Goal: Task Accomplishment & Management: Use online tool/utility

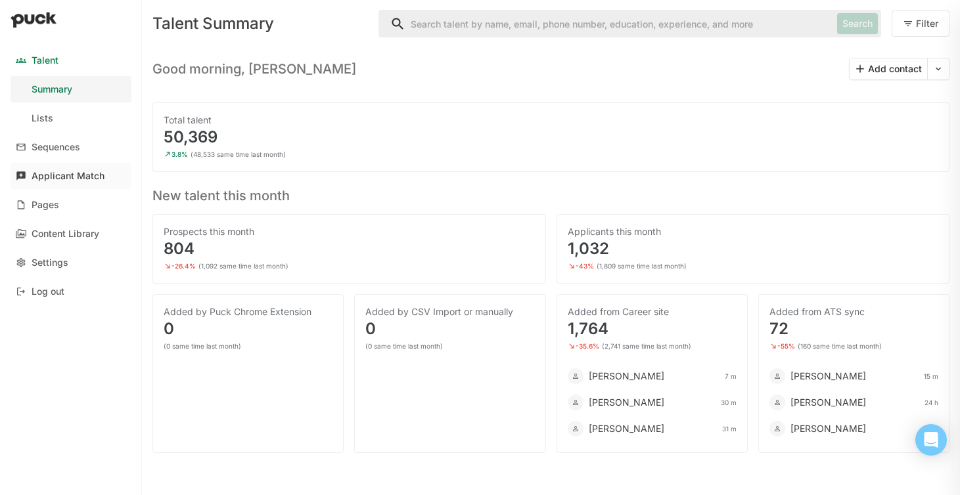
click at [62, 179] on div "Applicant Match" at bounding box center [68, 176] width 73 height 11
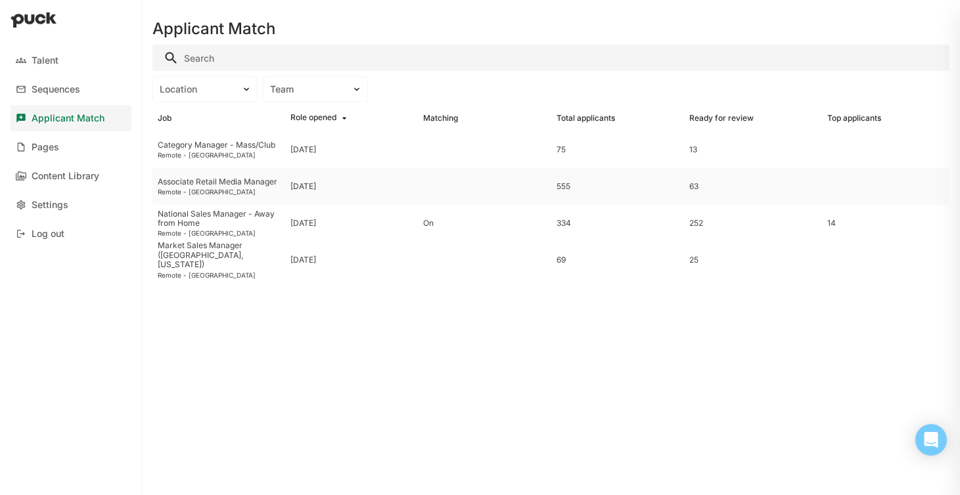
click at [196, 184] on div "Associate Retail Media Manager" at bounding box center [219, 181] width 122 height 9
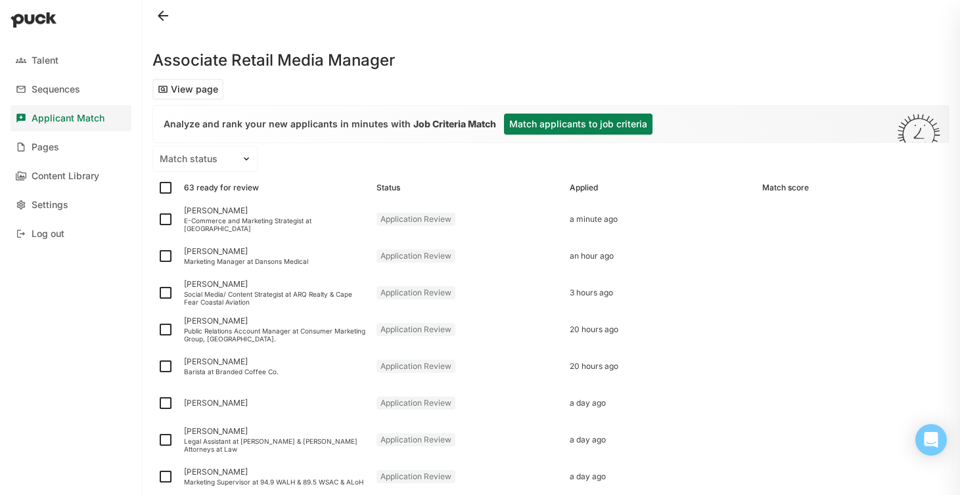
click at [535, 124] on button "Match applicants to job criteria" at bounding box center [578, 124] width 148 height 21
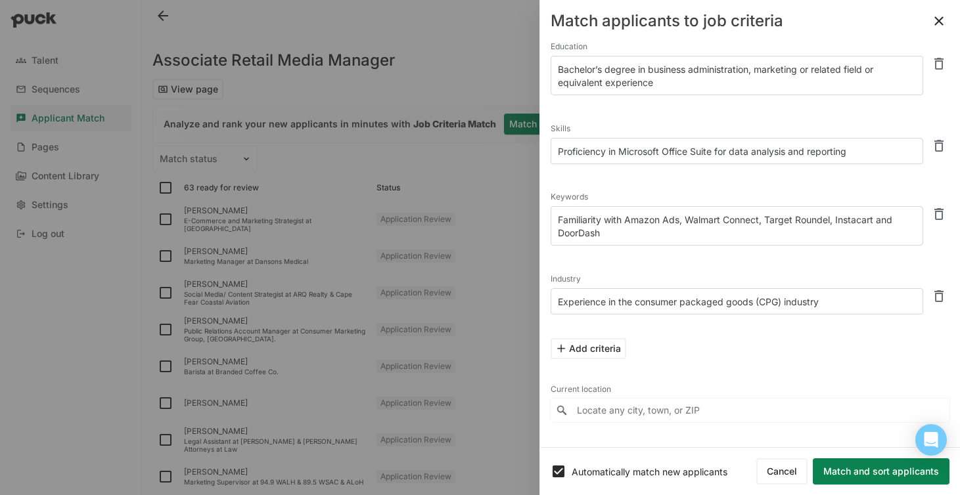
scroll to position [168, 0]
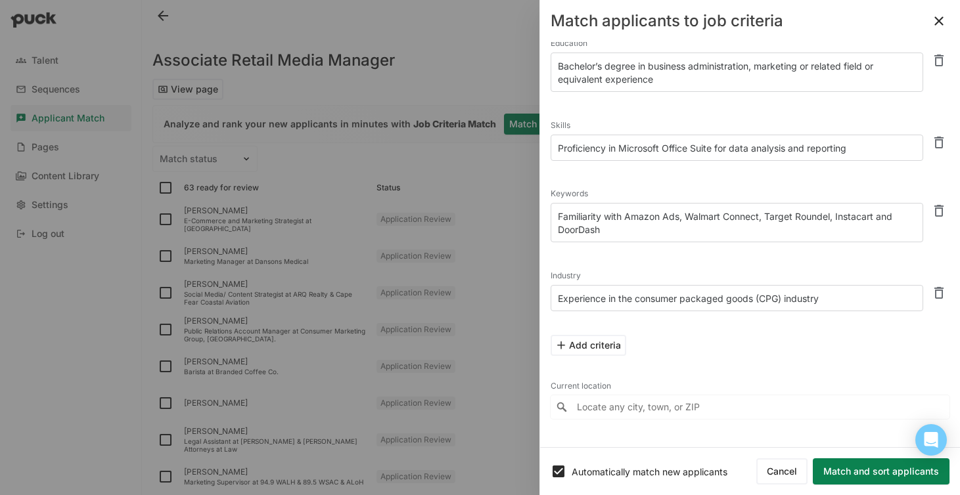
drag, startPoint x: 627, startPoint y: 213, endPoint x: 535, endPoint y: 212, distance: 91.3
click at [535, 212] on div "Talent Sequences Applicant Match Pages Content Library Settings Log out Associa…" at bounding box center [480, 247] width 960 height 495
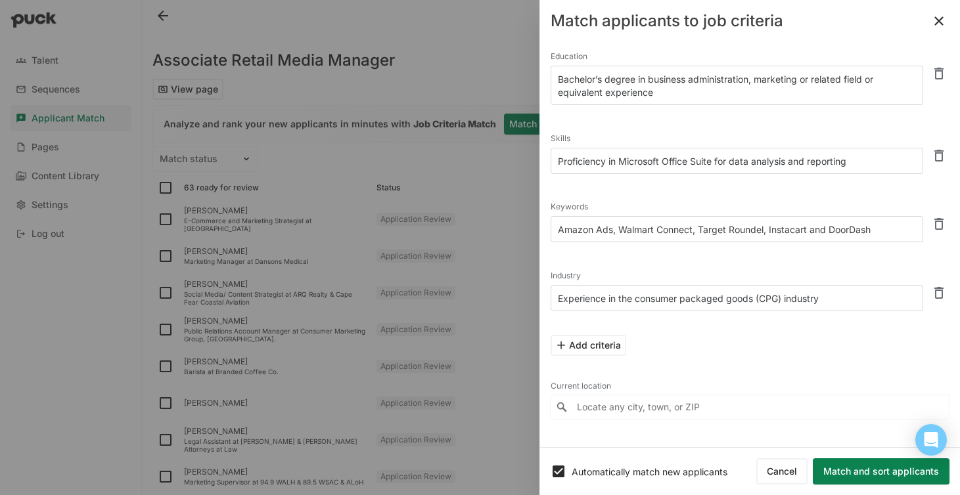
type textarea "Amazon Ads, Walmart Connect, Target Roundel, Instacart and DoorDash"
click at [857, 472] on button "Match and sort applicants" at bounding box center [881, 471] width 137 height 26
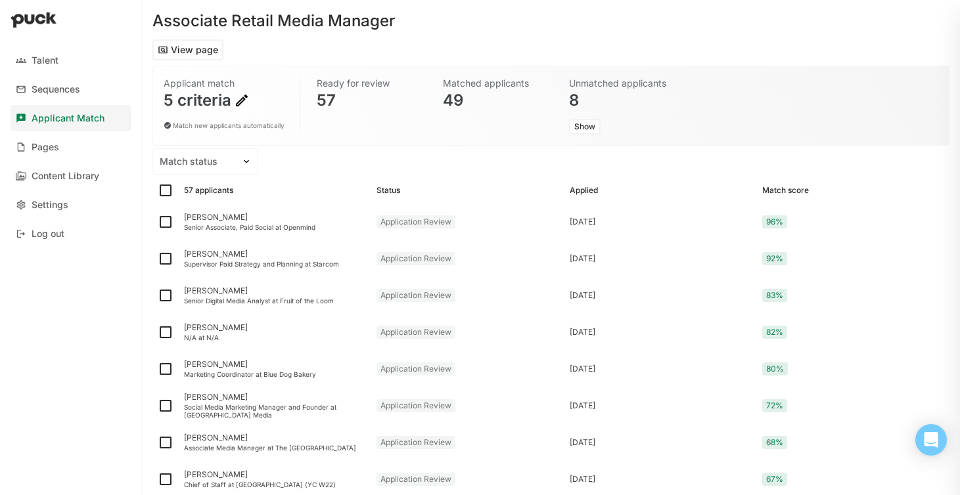
scroll to position [41, 0]
click at [287, 225] on div "Senior Associate, Paid Social at Openmind" at bounding box center [275, 226] width 182 height 8
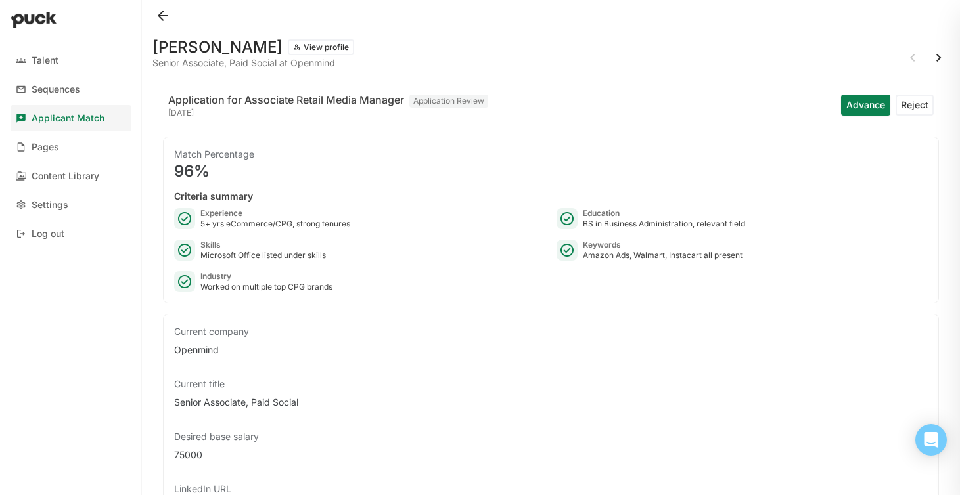
click at [309, 51] on button "View profile" at bounding box center [321, 47] width 66 height 16
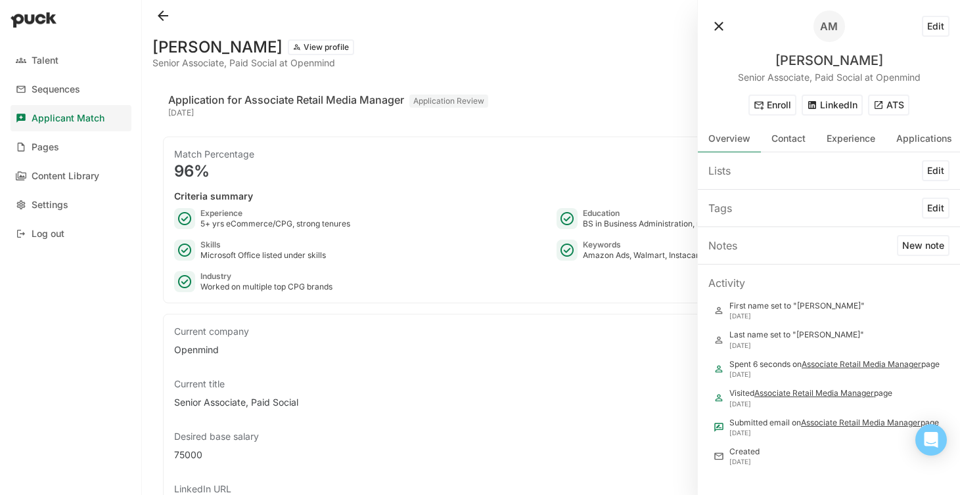
click at [901, 107] on button "ATS" at bounding box center [888, 105] width 41 height 21
click at [719, 26] on button at bounding box center [718, 26] width 21 height 21
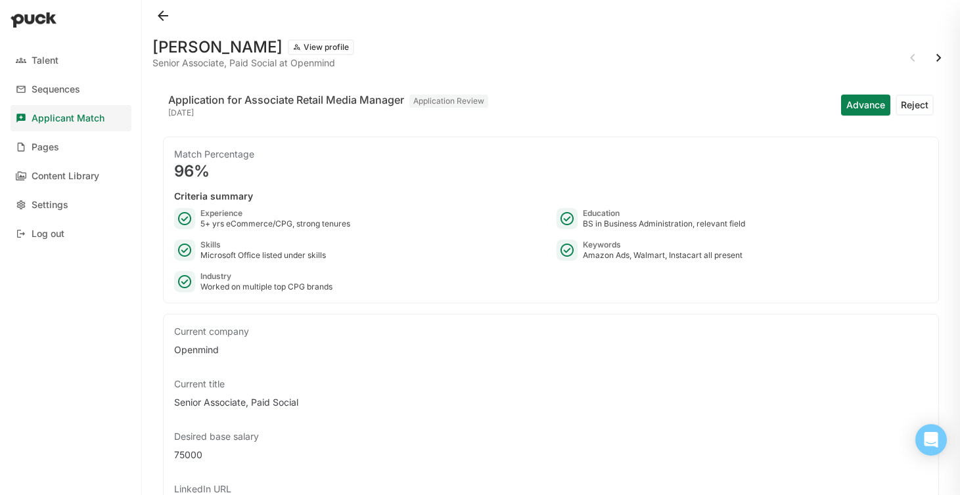
click at [932, 62] on button at bounding box center [938, 57] width 21 height 21
click at [912, 58] on button at bounding box center [912, 57] width 21 height 21
click at [940, 55] on button at bounding box center [938, 57] width 21 height 21
click at [941, 59] on button at bounding box center [938, 57] width 21 height 21
click at [292, 49] on button "View profile" at bounding box center [321, 47] width 66 height 16
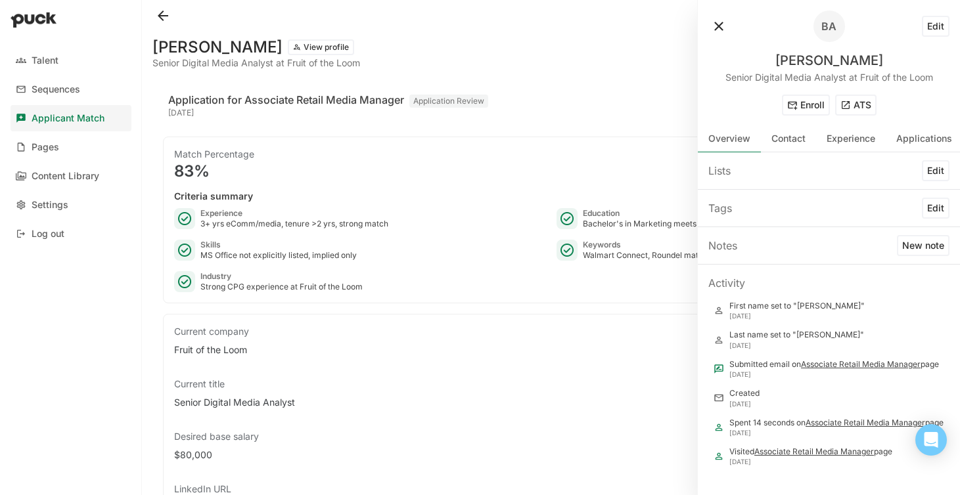
click at [860, 102] on button "ATS" at bounding box center [855, 105] width 41 height 21
click at [716, 22] on button at bounding box center [718, 26] width 21 height 21
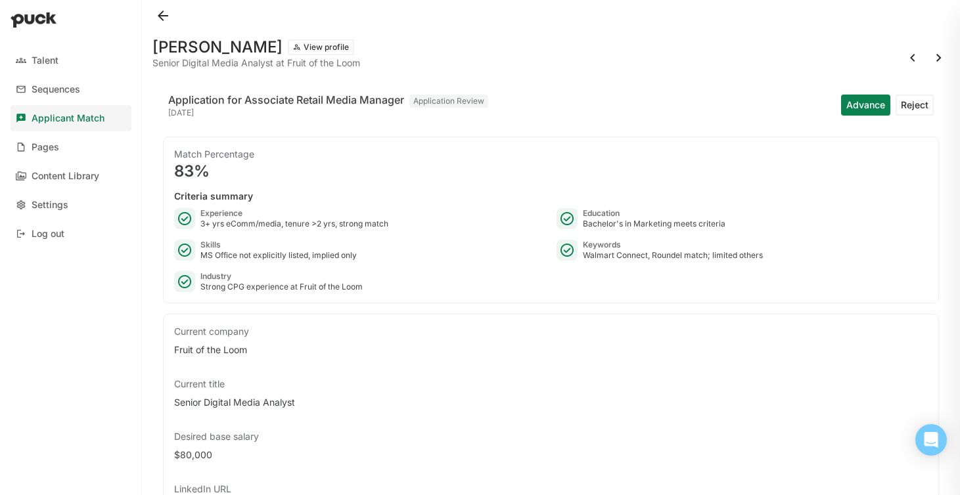
click at [941, 60] on button at bounding box center [938, 57] width 21 height 21
click at [935, 58] on button at bounding box center [938, 57] width 21 height 21
click at [289, 52] on button "View profile" at bounding box center [321, 47] width 66 height 16
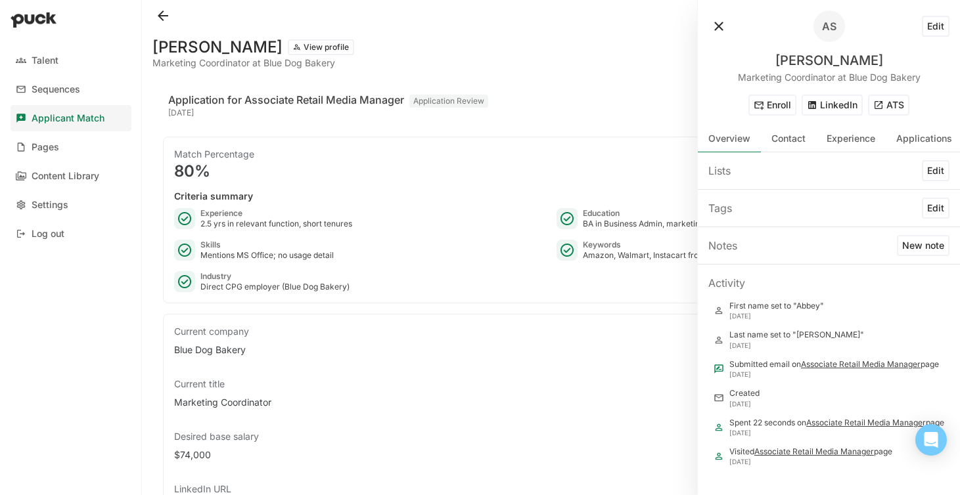
click at [882, 100] on button "ATS" at bounding box center [888, 105] width 41 height 21
click at [715, 24] on button at bounding box center [718, 26] width 21 height 21
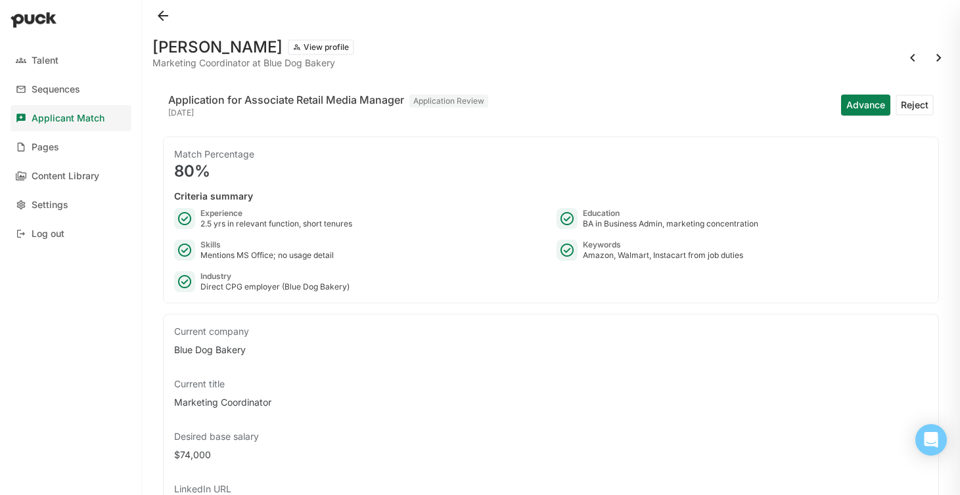
click at [934, 61] on button at bounding box center [938, 57] width 21 height 21
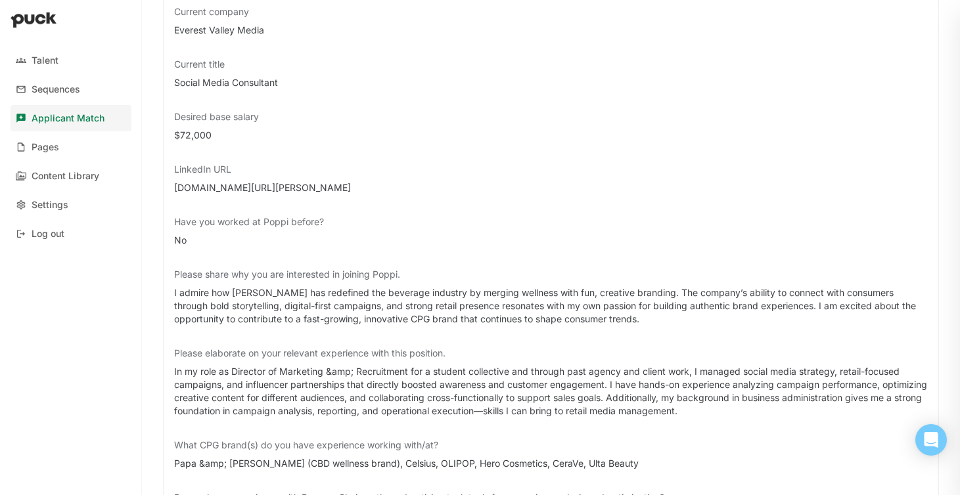
scroll to position [32, 0]
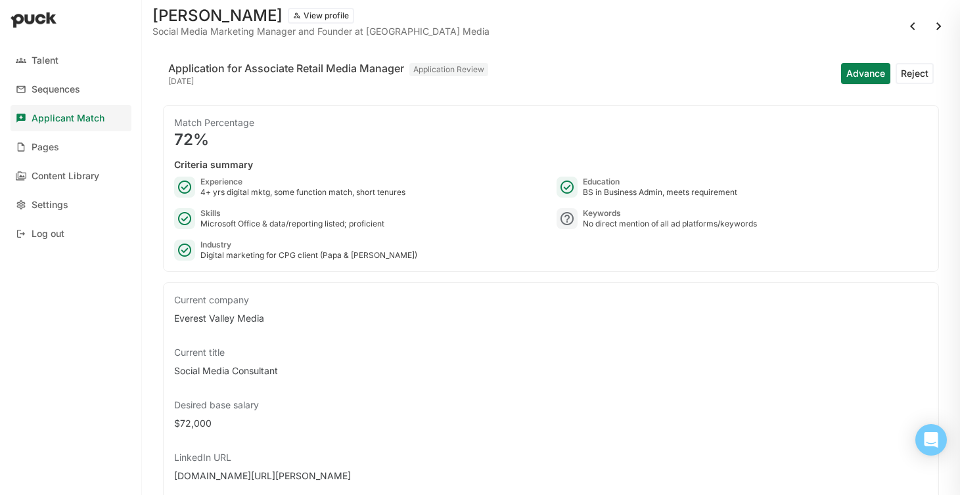
click at [937, 23] on button at bounding box center [938, 26] width 21 height 21
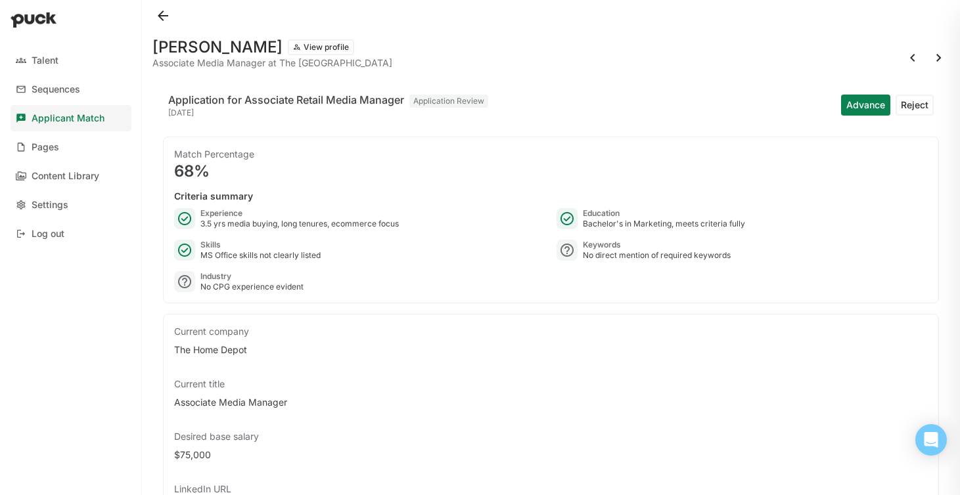
click at [940, 58] on button at bounding box center [938, 57] width 21 height 21
click at [939, 58] on button at bounding box center [938, 57] width 21 height 21
click at [937, 62] on button at bounding box center [938, 57] width 21 height 21
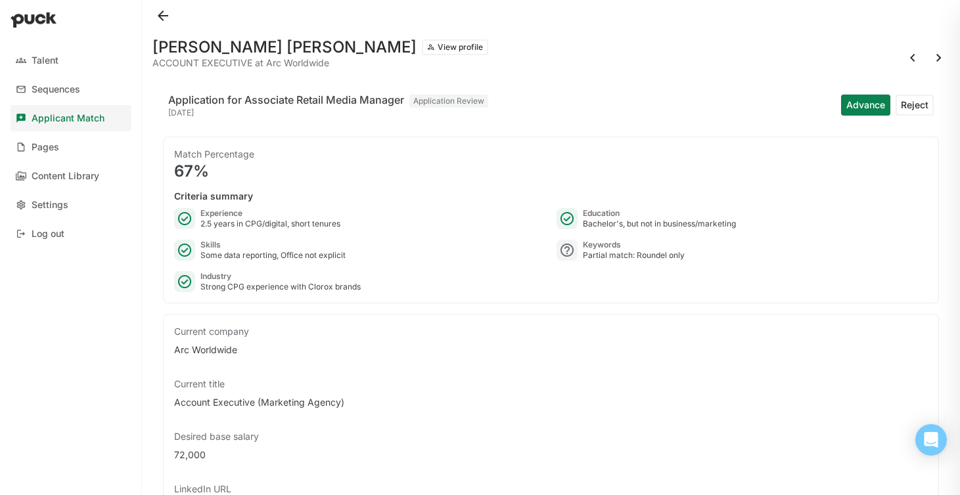
click at [933, 53] on button at bounding box center [938, 57] width 21 height 21
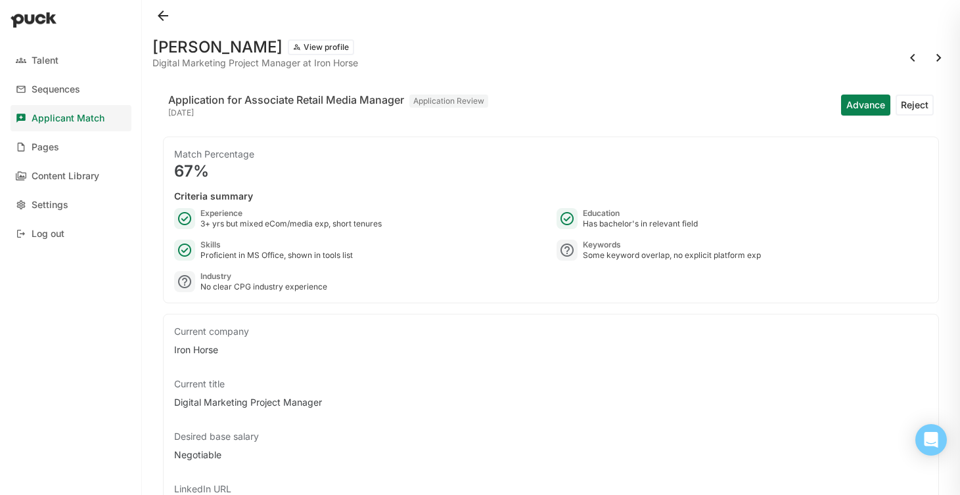
click at [940, 62] on button at bounding box center [938, 57] width 21 height 21
click at [938, 63] on button at bounding box center [938, 57] width 21 height 21
click at [937, 58] on button at bounding box center [938, 57] width 21 height 21
click at [943, 58] on button at bounding box center [938, 57] width 21 height 21
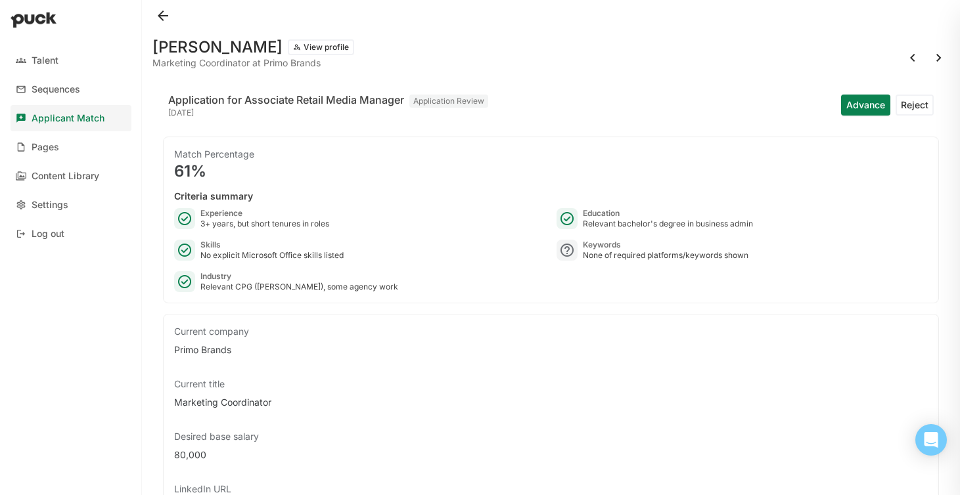
click at [288, 46] on button "View profile" at bounding box center [321, 47] width 66 height 16
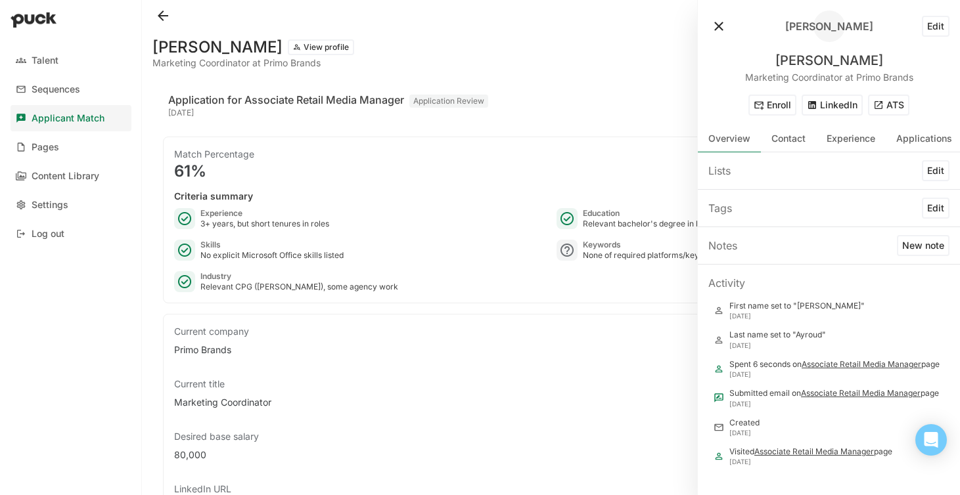
click at [900, 108] on button "ATS" at bounding box center [888, 105] width 41 height 21
click at [719, 26] on button at bounding box center [718, 26] width 21 height 21
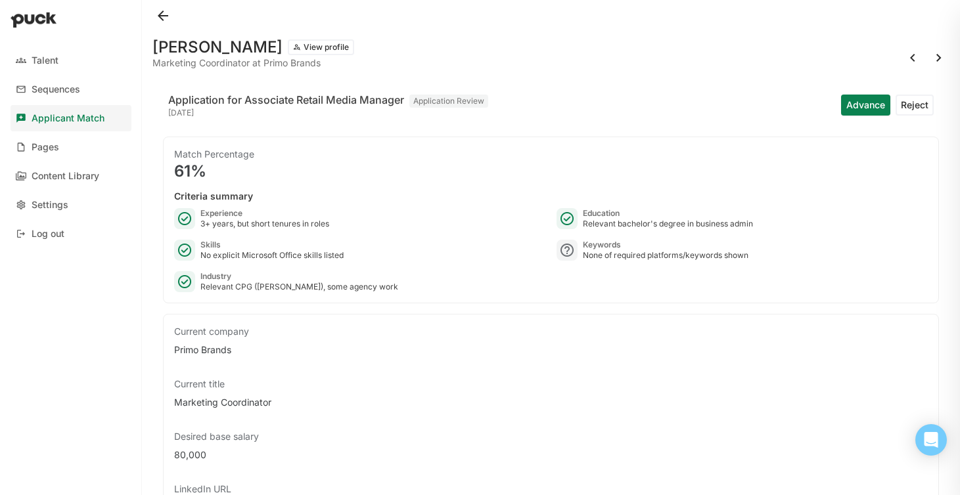
click at [937, 53] on button at bounding box center [938, 57] width 21 height 21
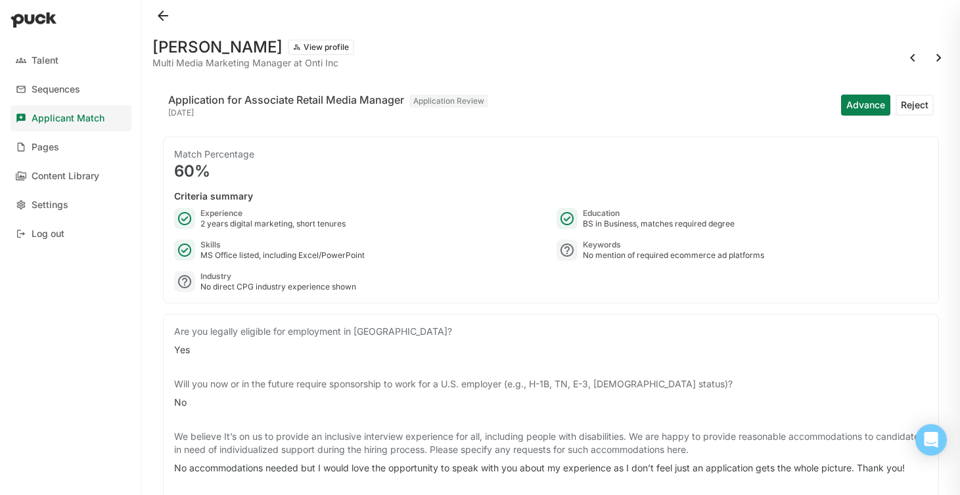
click at [939, 56] on button at bounding box center [938, 57] width 21 height 21
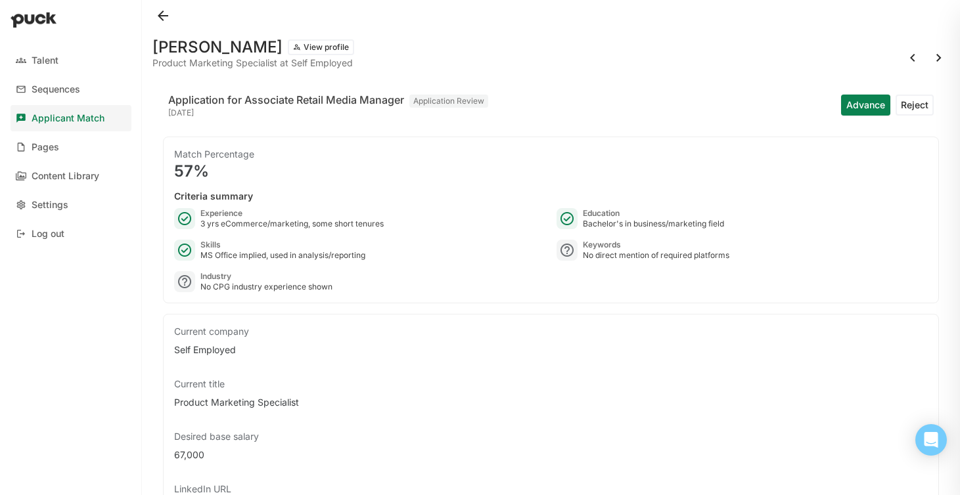
click at [938, 56] on button at bounding box center [938, 57] width 21 height 21
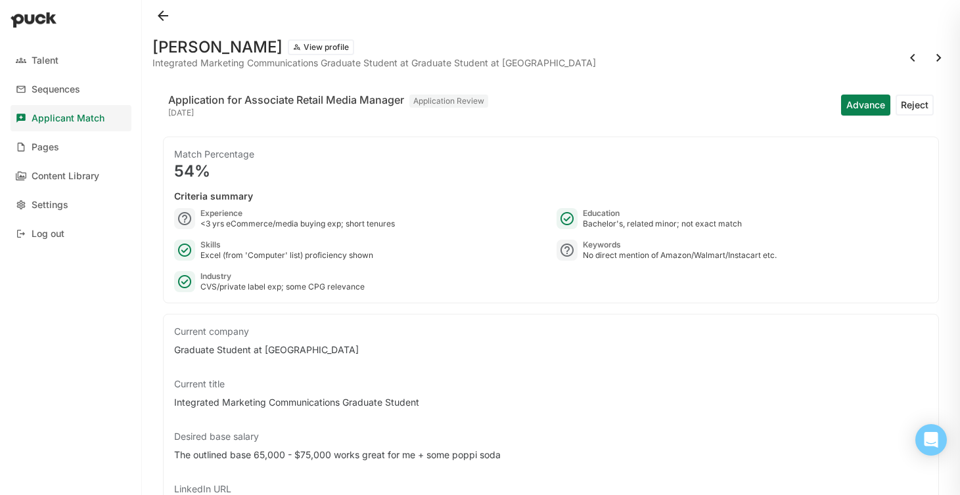
click at [936, 56] on button at bounding box center [938, 57] width 21 height 21
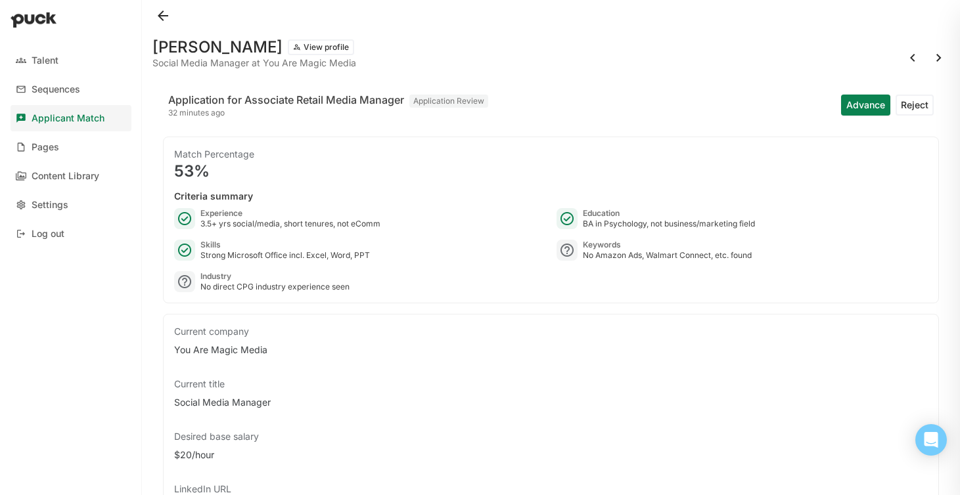
click at [934, 62] on button at bounding box center [938, 57] width 21 height 21
click at [934, 55] on button at bounding box center [938, 57] width 21 height 21
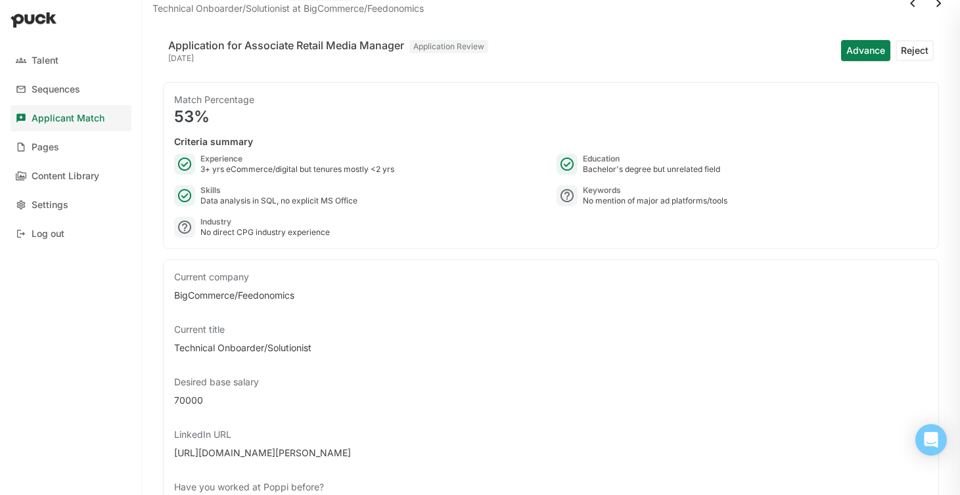
scroll to position [32, 0]
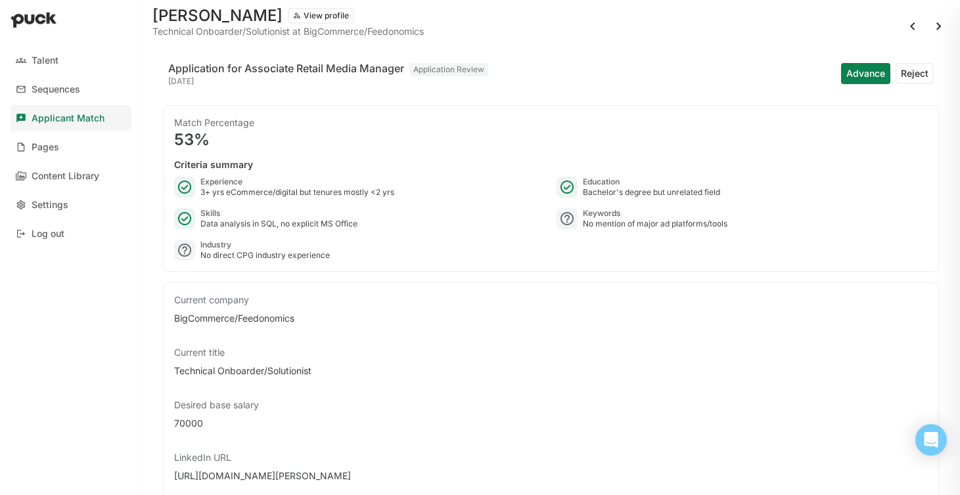
click at [937, 33] on button at bounding box center [938, 26] width 21 height 21
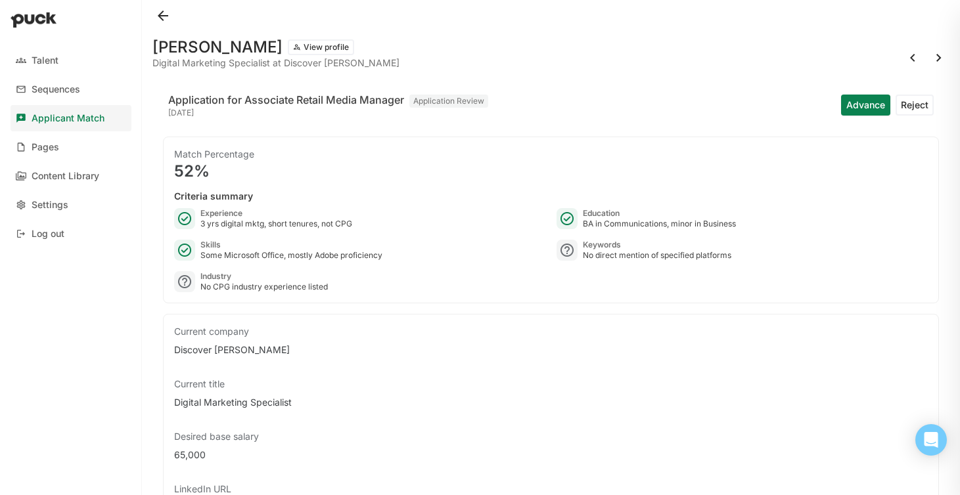
click at [937, 54] on button at bounding box center [938, 57] width 21 height 21
click at [935, 60] on button at bounding box center [938, 57] width 21 height 21
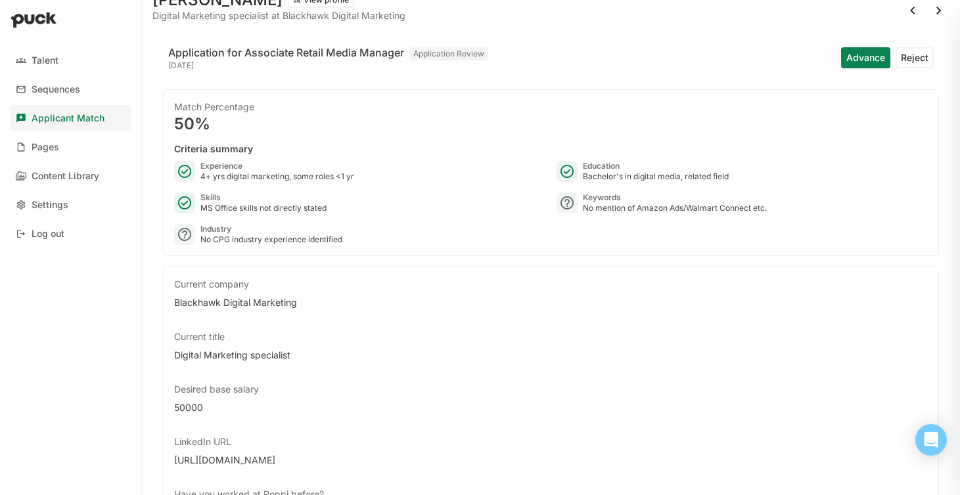
scroll to position [33, 0]
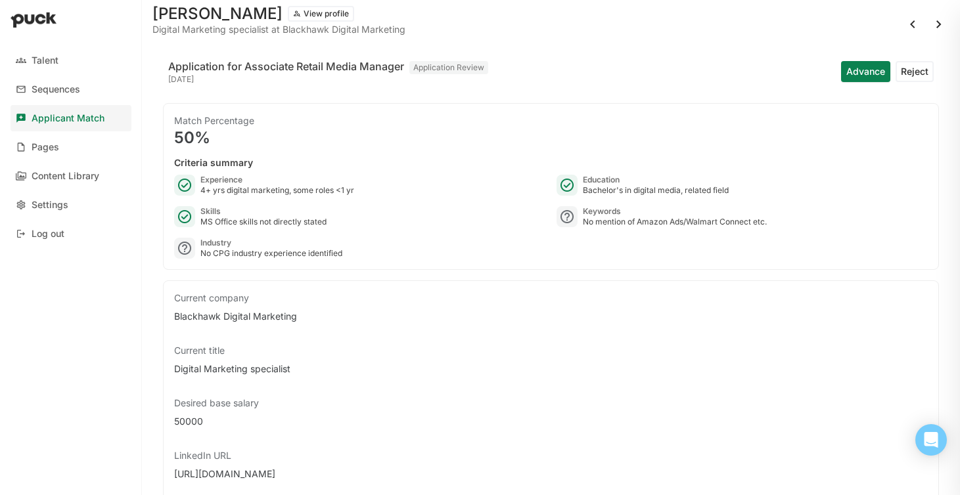
click at [939, 29] on button at bounding box center [938, 24] width 21 height 21
click at [935, 20] on button at bounding box center [938, 24] width 21 height 21
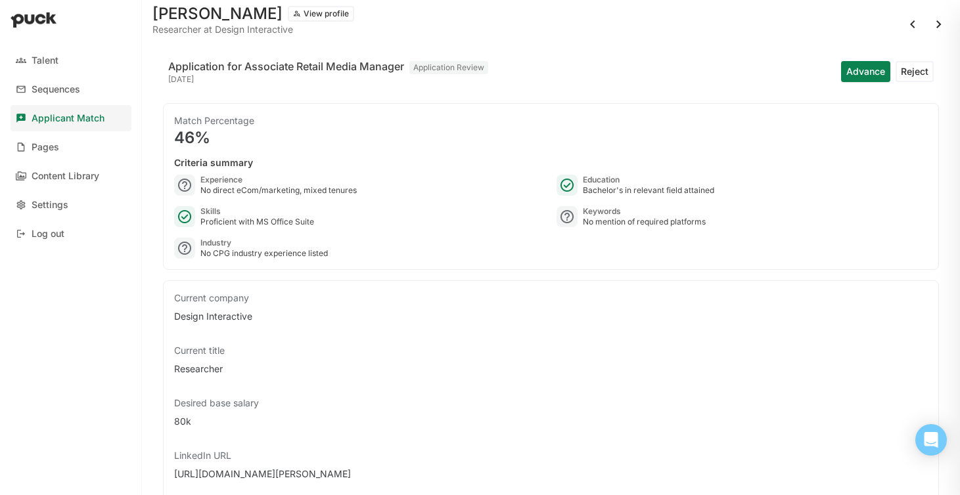
click at [935, 20] on button at bounding box center [938, 24] width 21 height 21
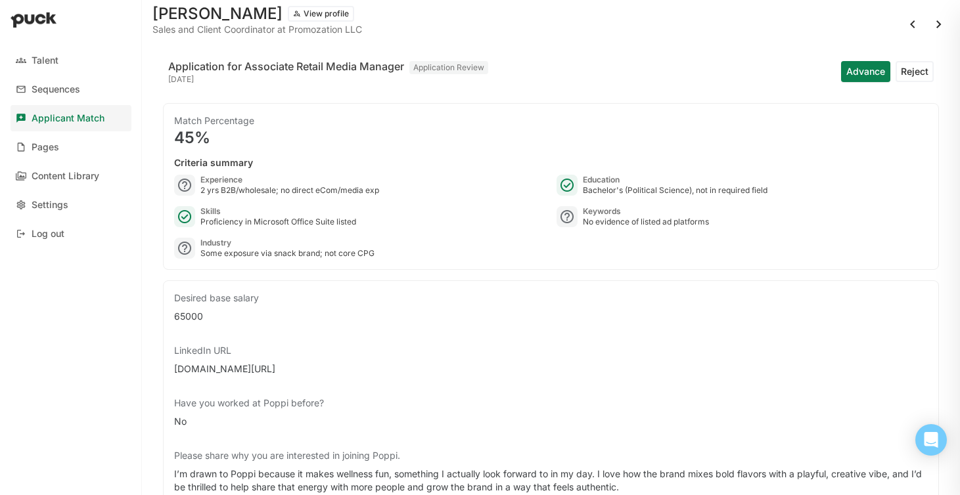
click at [935, 20] on button at bounding box center [938, 24] width 21 height 21
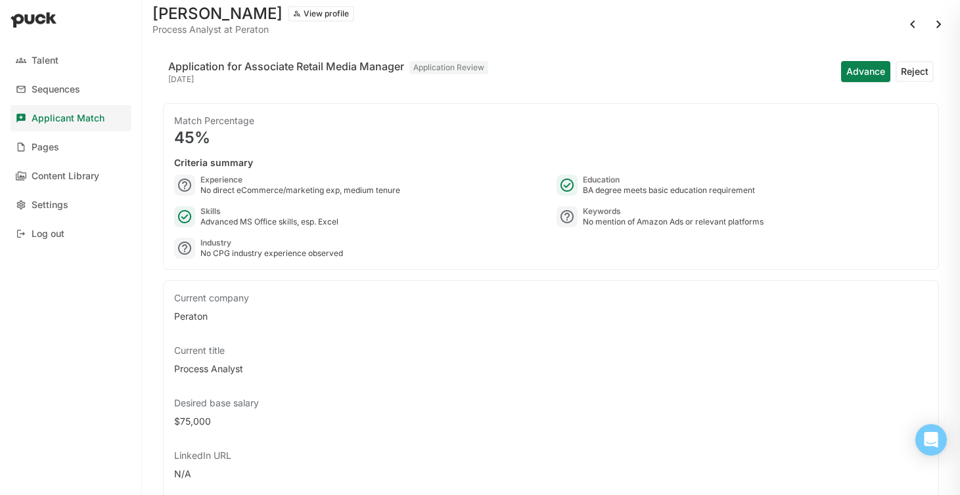
click at [935, 20] on button at bounding box center [938, 24] width 21 height 21
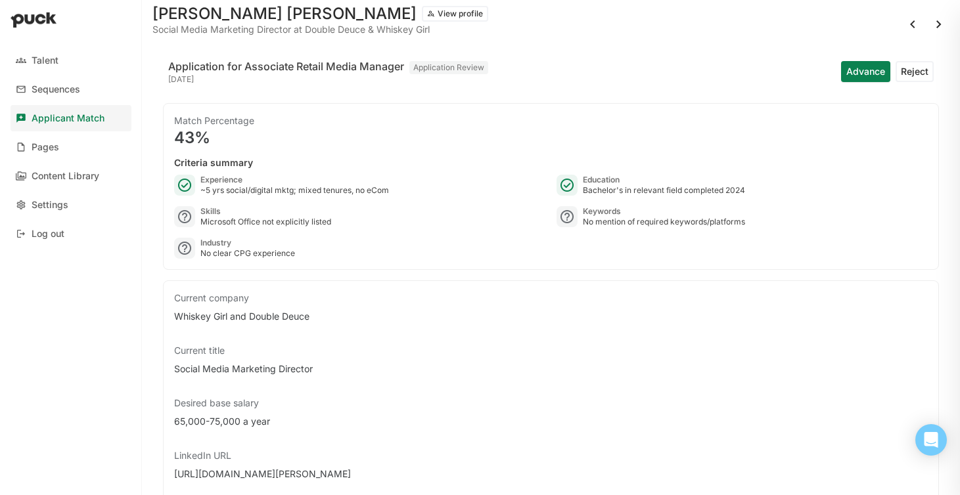
click at [935, 20] on button at bounding box center [938, 24] width 21 height 21
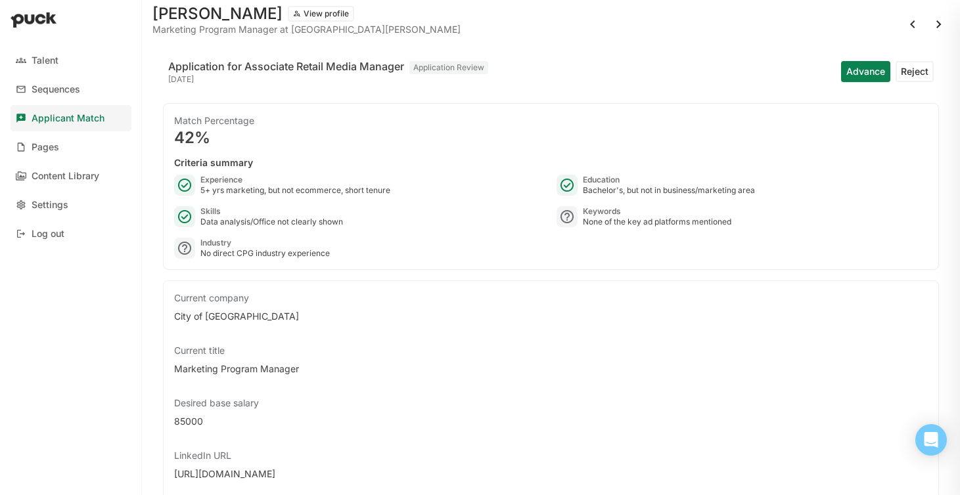
click at [935, 20] on button at bounding box center [938, 24] width 21 height 21
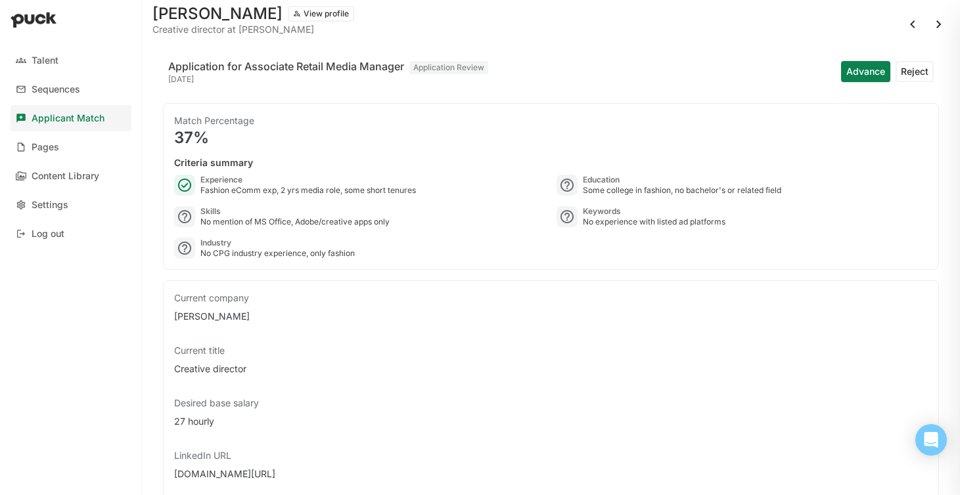
click at [935, 20] on button at bounding box center [938, 24] width 21 height 21
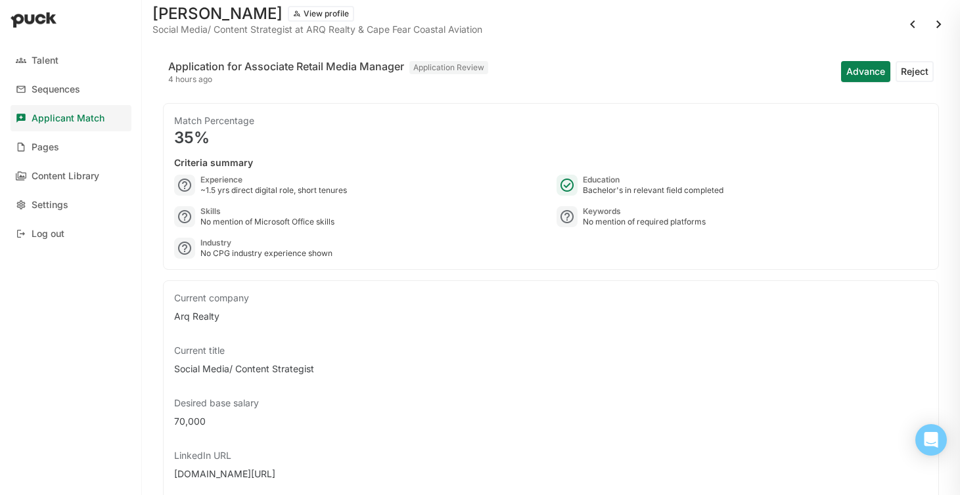
click at [935, 22] on button at bounding box center [938, 24] width 21 height 21
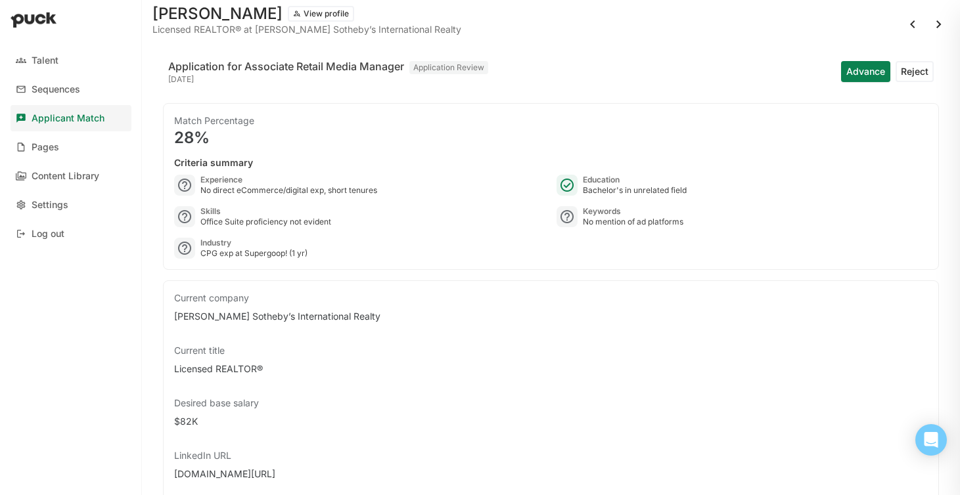
click at [935, 22] on button at bounding box center [938, 24] width 21 height 21
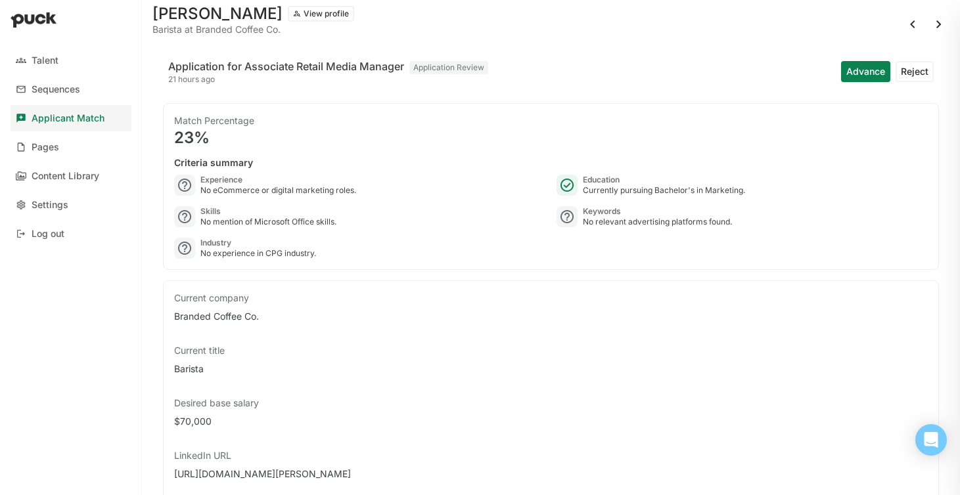
click at [935, 22] on button at bounding box center [938, 24] width 21 height 21
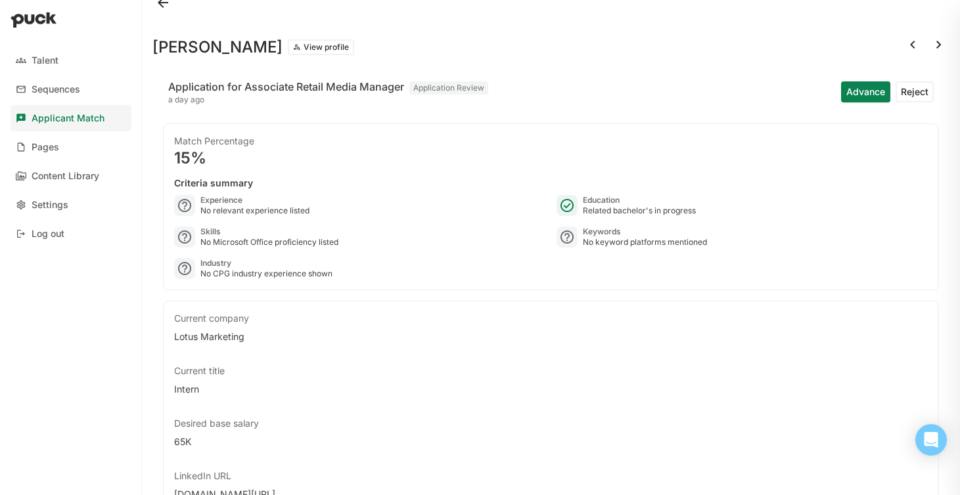
scroll to position [1, 0]
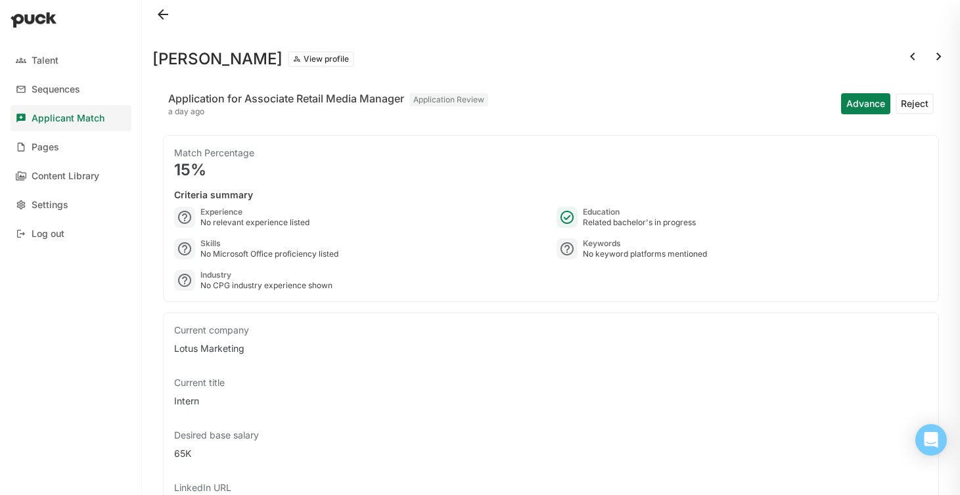
click at [943, 56] on button at bounding box center [938, 56] width 21 height 21
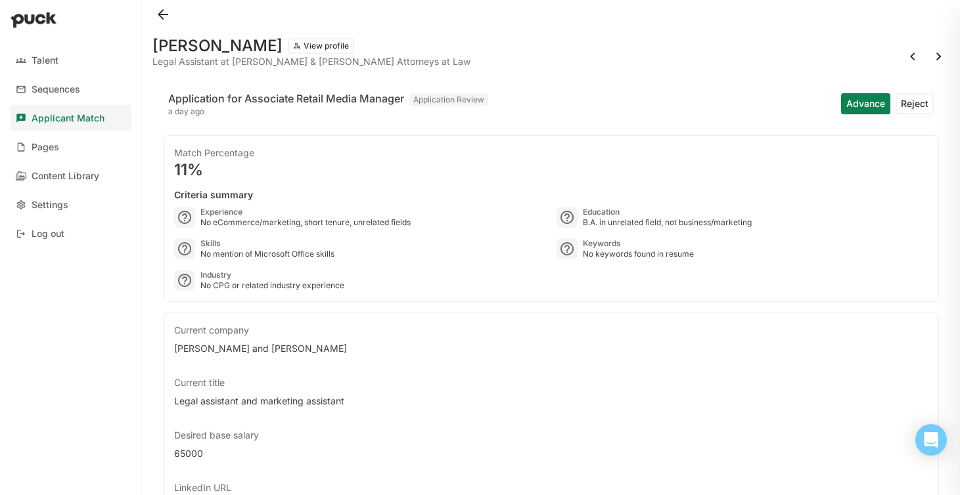
click at [943, 56] on button at bounding box center [938, 56] width 21 height 21
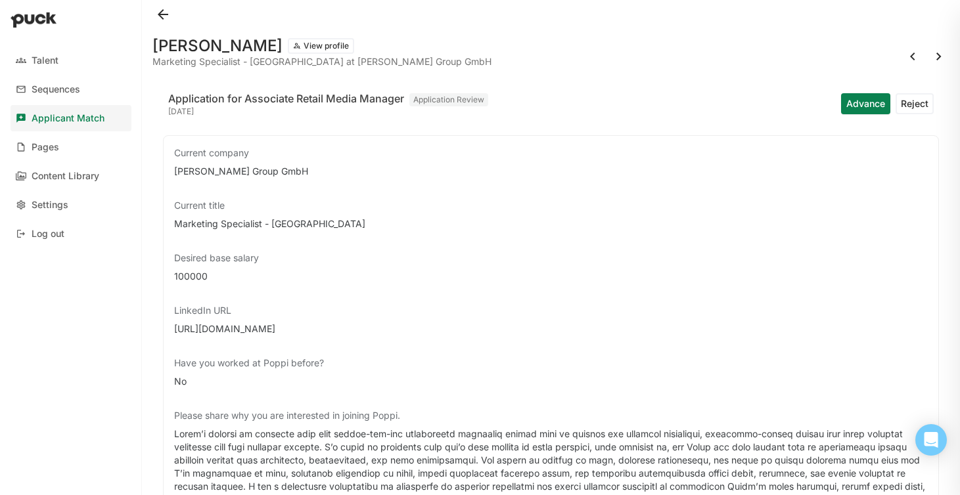
click at [943, 56] on button at bounding box center [938, 56] width 21 height 21
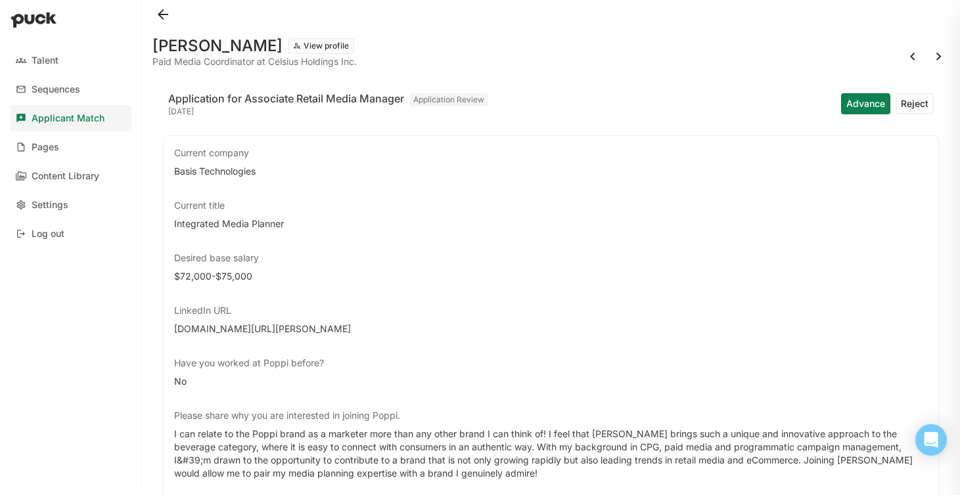
click at [943, 56] on button at bounding box center [938, 56] width 21 height 21
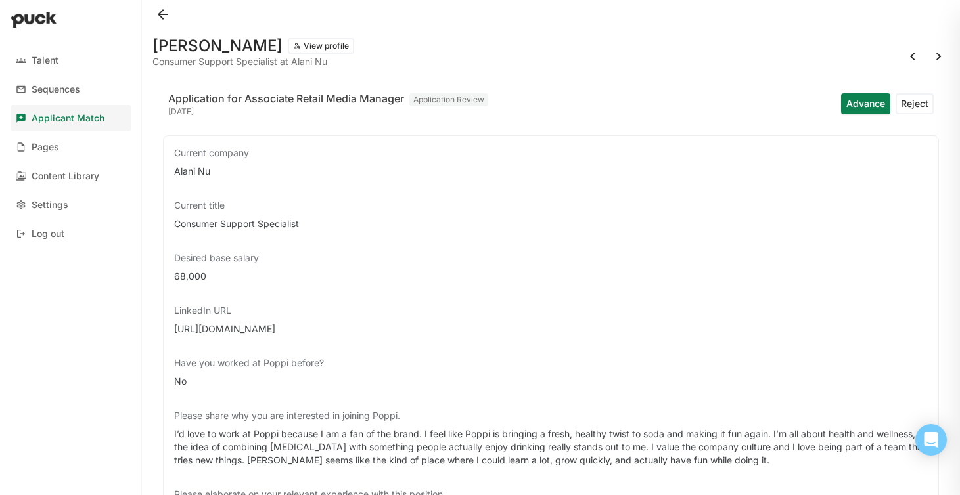
click at [943, 56] on button at bounding box center [938, 56] width 21 height 21
click at [914, 56] on button at bounding box center [912, 56] width 21 height 21
click at [937, 56] on button at bounding box center [938, 56] width 21 height 21
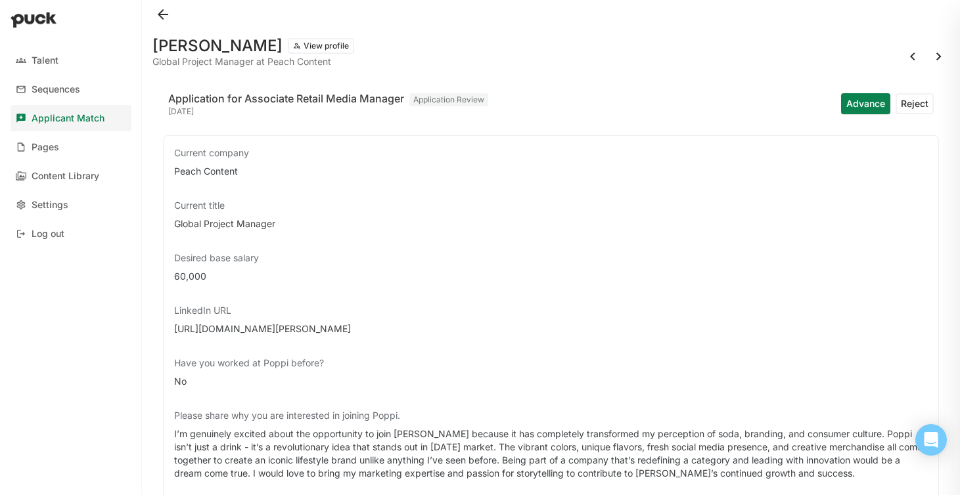
click at [937, 56] on button at bounding box center [938, 56] width 21 height 21
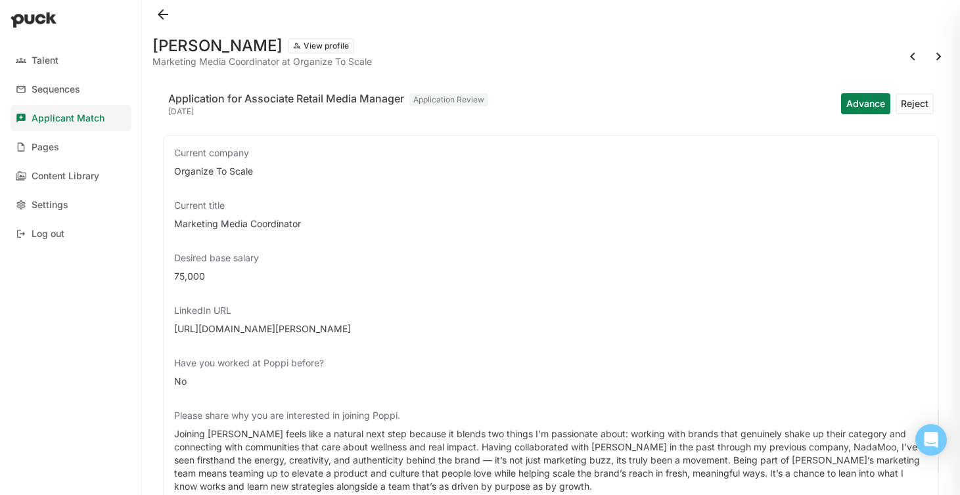
click at [937, 56] on button at bounding box center [938, 56] width 21 height 21
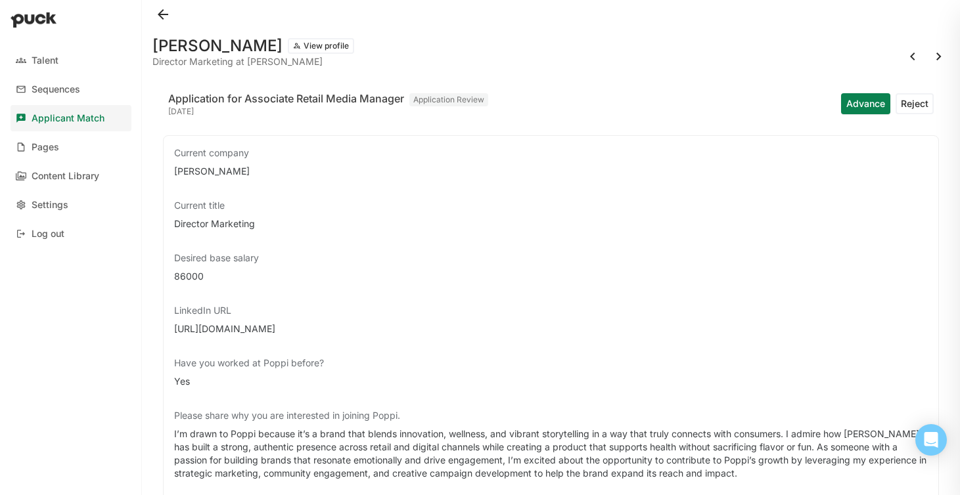
click at [937, 56] on button at bounding box center [938, 56] width 21 height 21
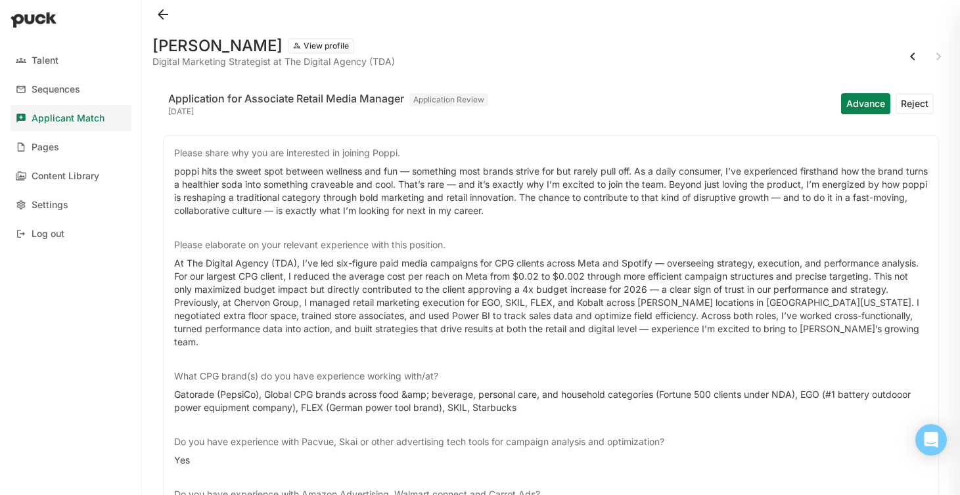
click at [937, 56] on div at bounding box center [925, 56] width 47 height 21
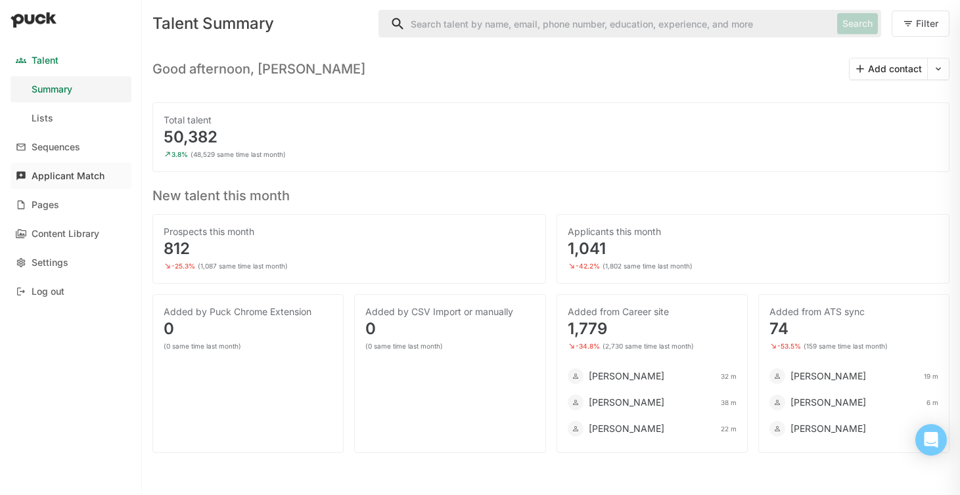
click at [81, 177] on div "Applicant Match" at bounding box center [68, 176] width 73 height 11
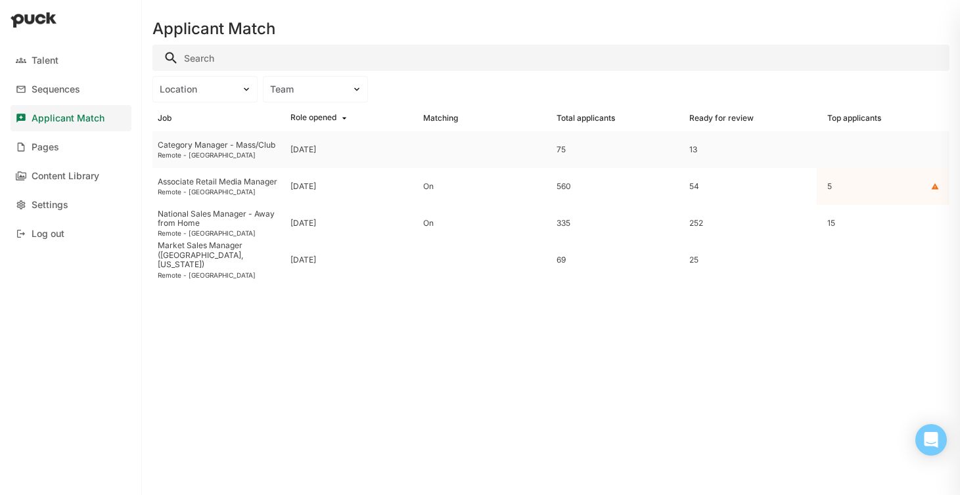
click at [219, 149] on div "Category Manager - Mass/Club" at bounding box center [219, 145] width 122 height 9
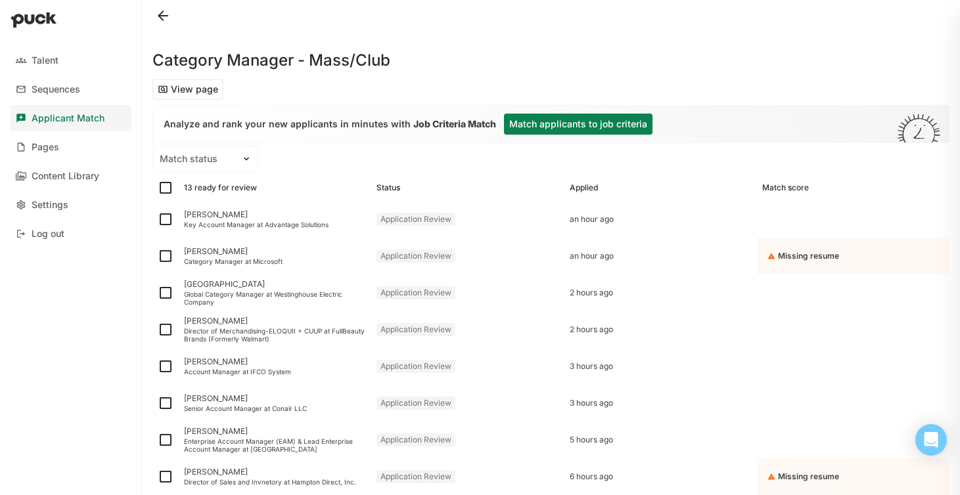
click at [545, 131] on button "Match applicants to job criteria" at bounding box center [578, 124] width 148 height 21
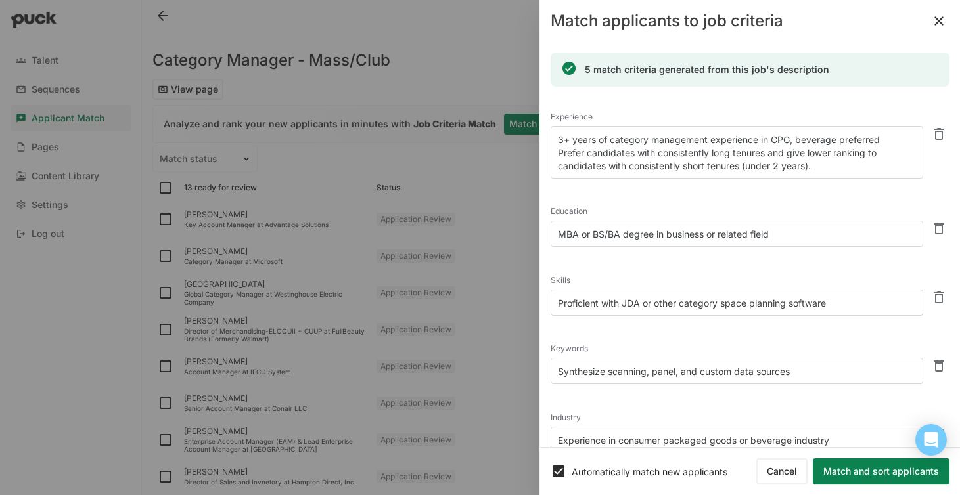
scroll to position [142, 0]
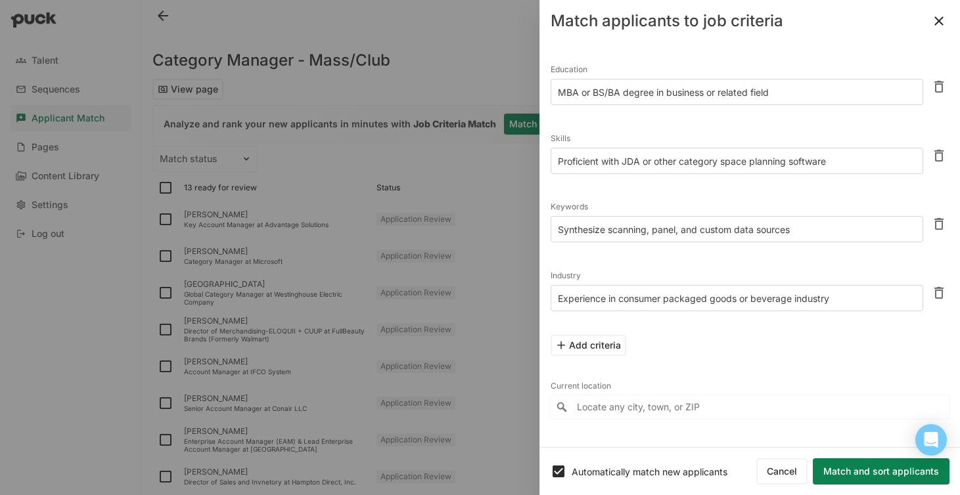
click at [609, 347] on button "Add criteria" at bounding box center [588, 345] width 76 height 21
click at [592, 359] on textarea at bounding box center [736, 366] width 372 height 26
type textarea "E"
click at [943, 359] on button at bounding box center [938, 361] width 21 height 21
click at [831, 230] on textarea "Synthesize scanning, panel, and custom data sources" at bounding box center [736, 229] width 372 height 26
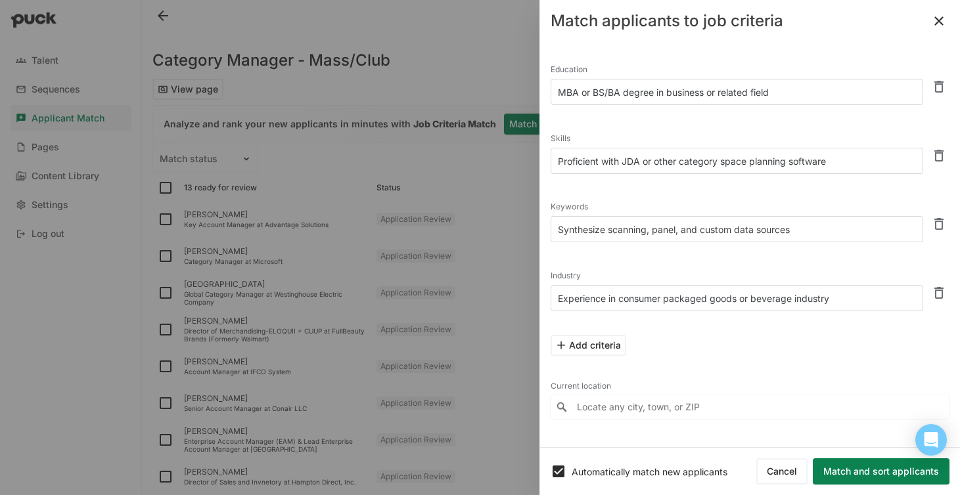
click at [831, 230] on textarea "Synthesize scanning, panel, and custom data sources" at bounding box center [736, 229] width 372 height 26
type textarea "walmart"
click at [885, 473] on button "Match and sort applicants" at bounding box center [881, 471] width 137 height 26
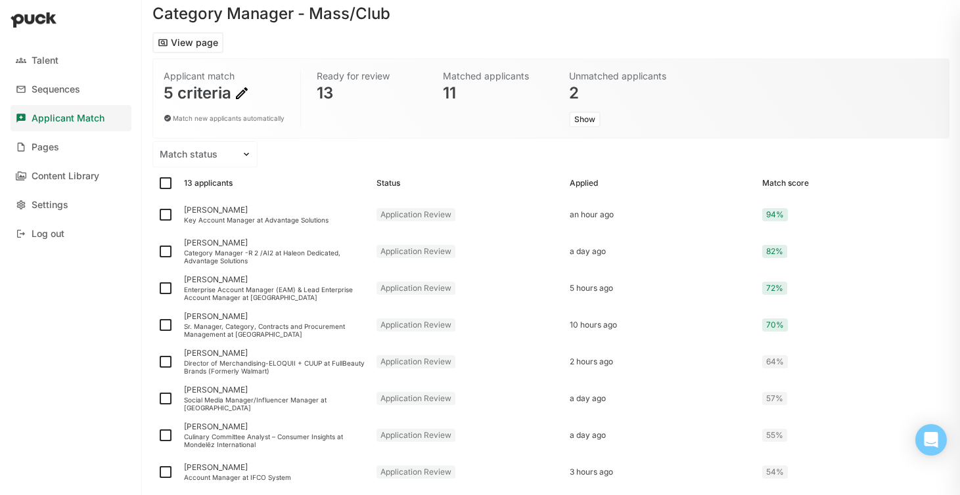
scroll to position [48, 0]
click at [269, 212] on div "[PERSON_NAME]" at bounding box center [275, 208] width 182 height 9
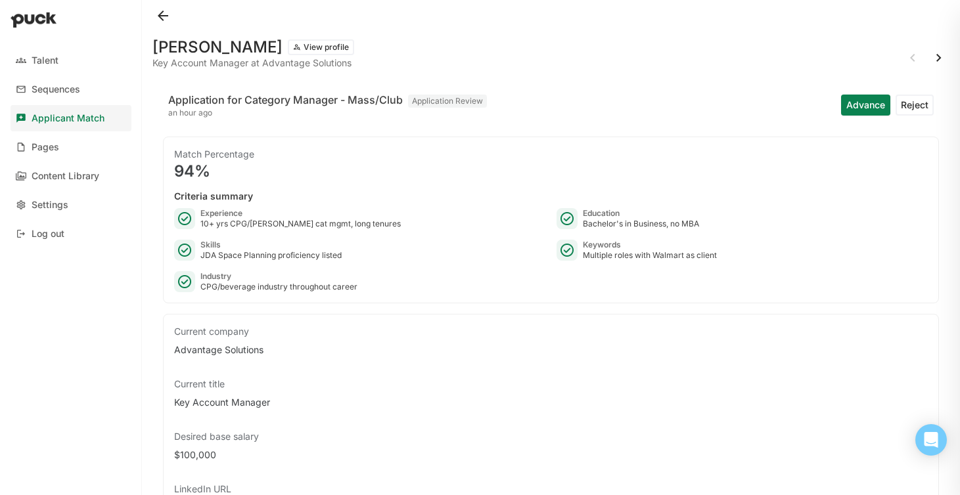
click at [938, 55] on button at bounding box center [938, 57] width 21 height 21
click at [937, 60] on button at bounding box center [938, 57] width 21 height 21
